Goal: Task Accomplishment & Management: Manage account settings

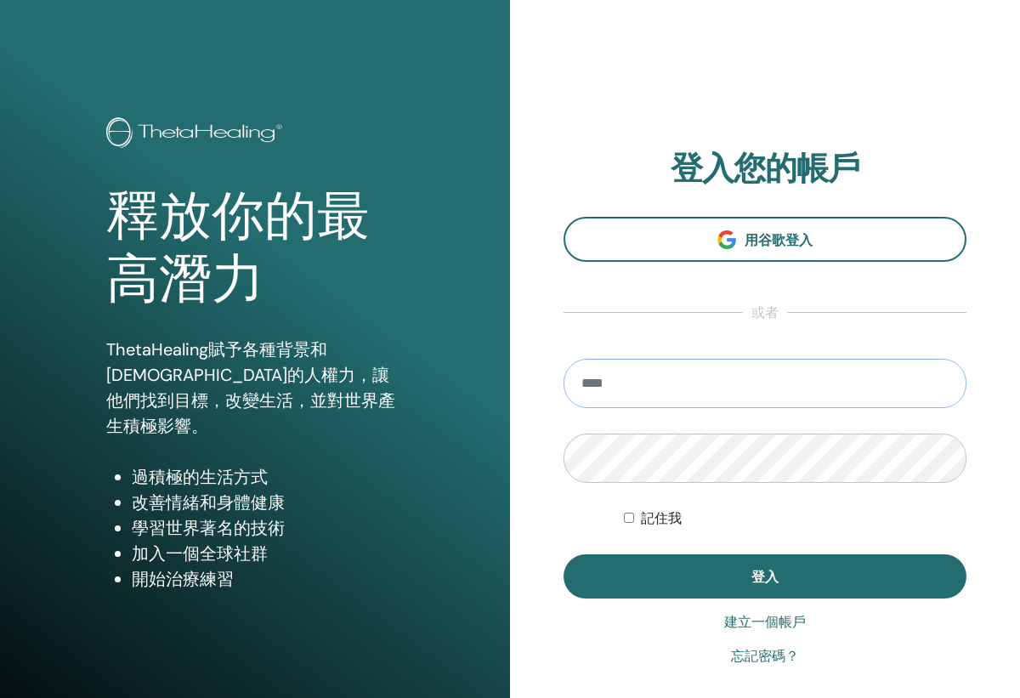
type input "**********"
click at [765, 576] on button "登入" at bounding box center [764, 576] width 403 height 44
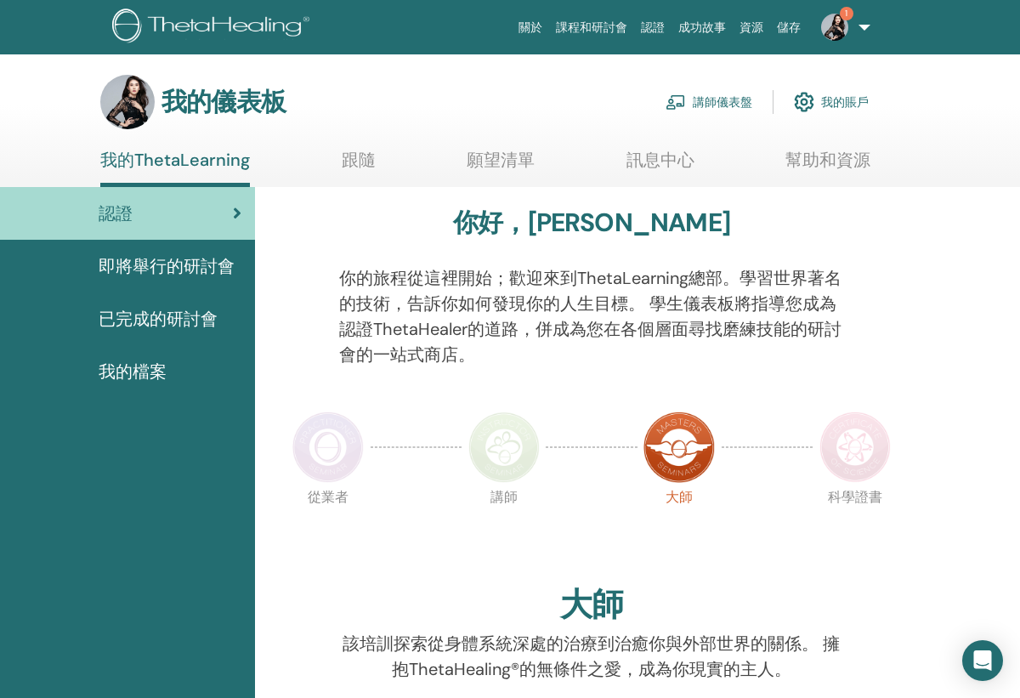
click at [737, 104] on link "講師儀表盤" at bounding box center [708, 101] width 87 height 37
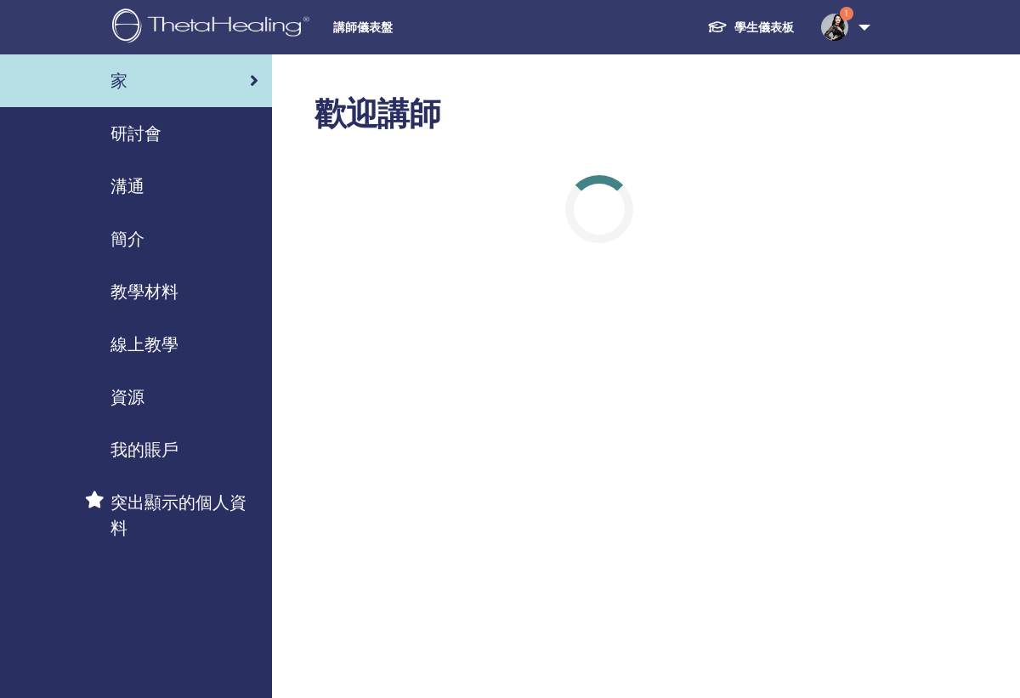
click at [151, 139] on span "研討會" at bounding box center [135, 133] width 51 height 25
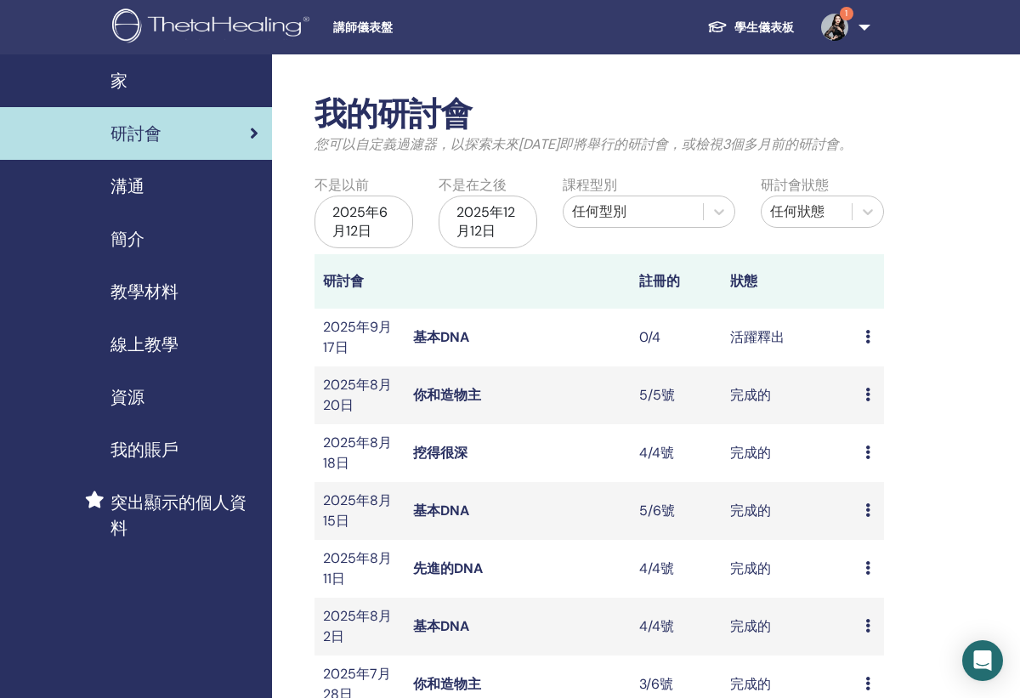
click at [427, 338] on link "基本DNA" at bounding box center [441, 337] width 56 height 18
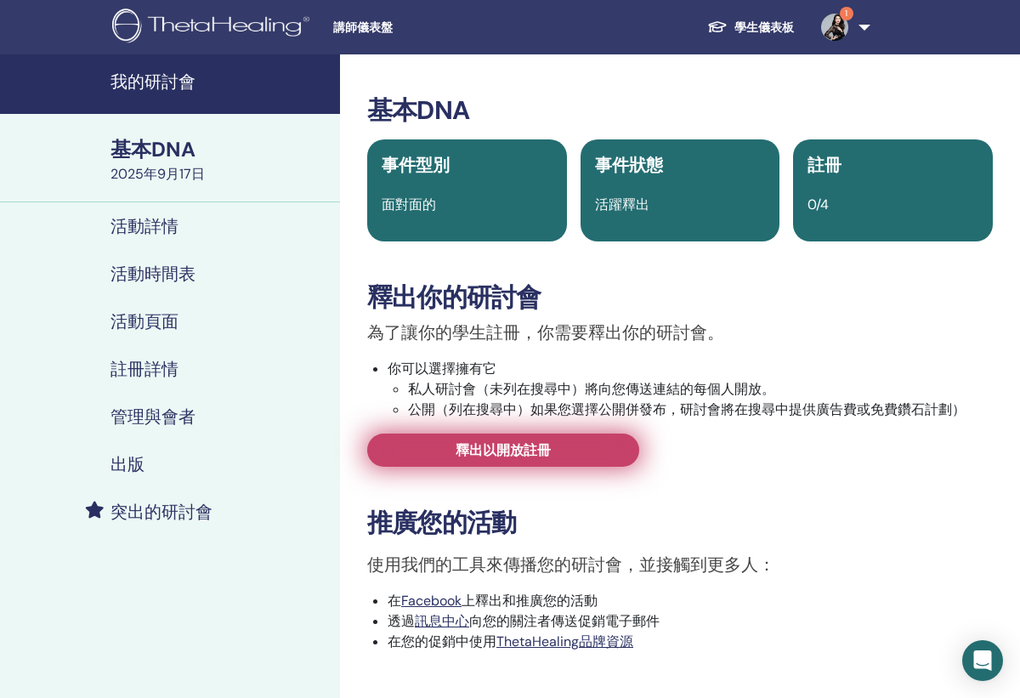
click at [497, 445] on span "釋出以開放註冊" at bounding box center [502, 450] width 95 height 18
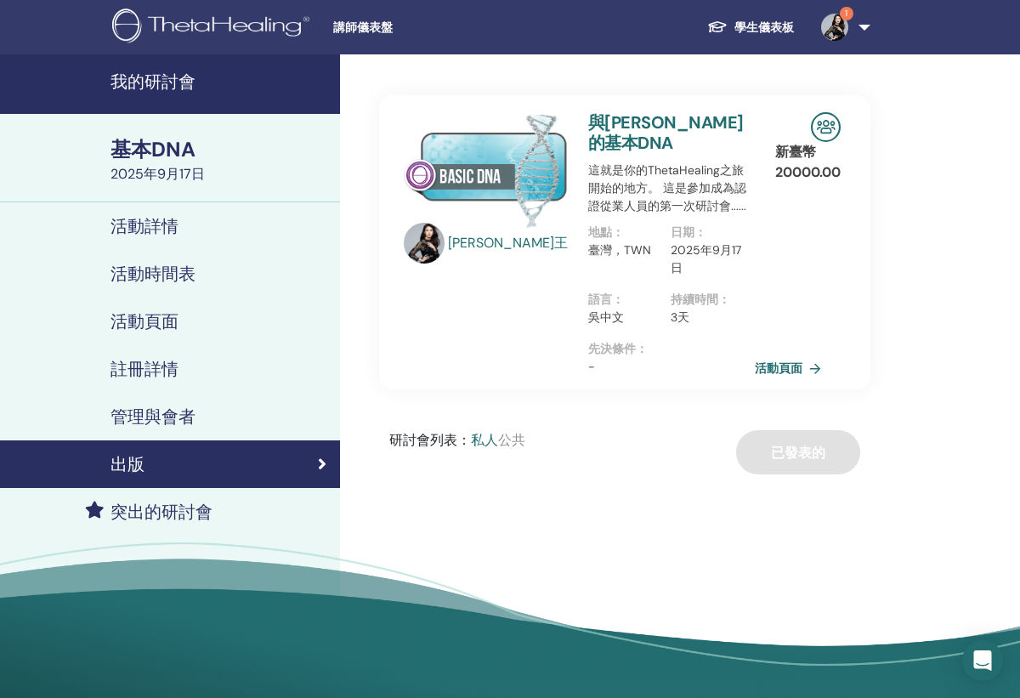
click at [772, 355] on link "活動頁面" at bounding box center [790, 367] width 73 height 25
